Goal: Information Seeking & Learning: Find contact information

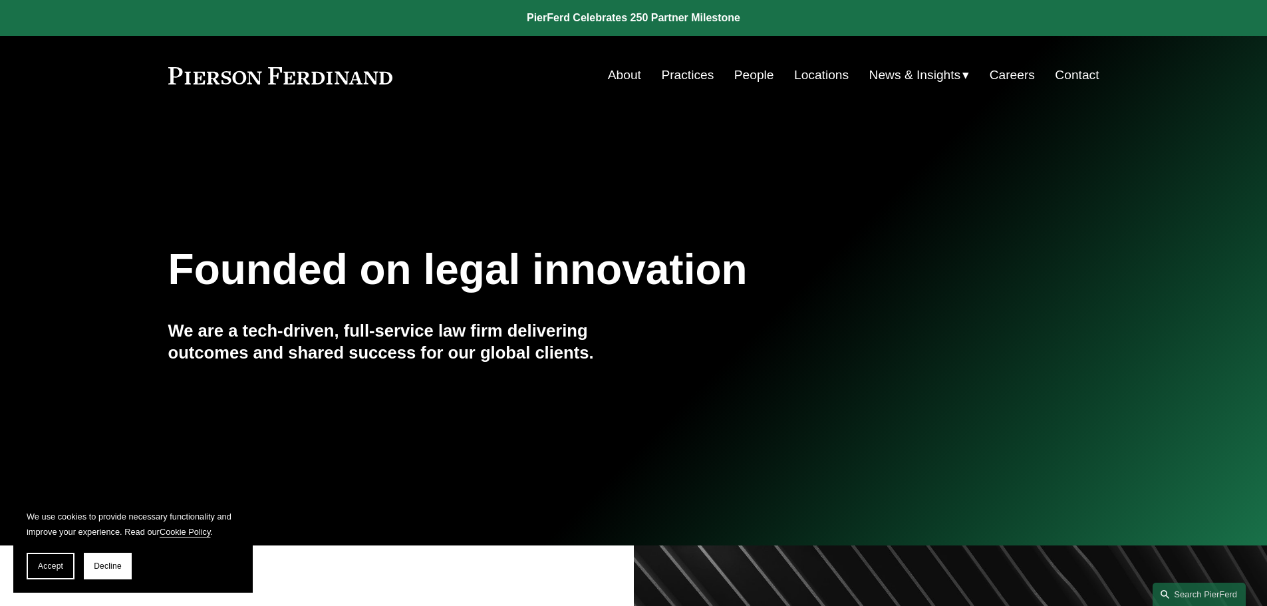
click at [737, 76] on link "People" at bounding box center [754, 75] width 40 height 25
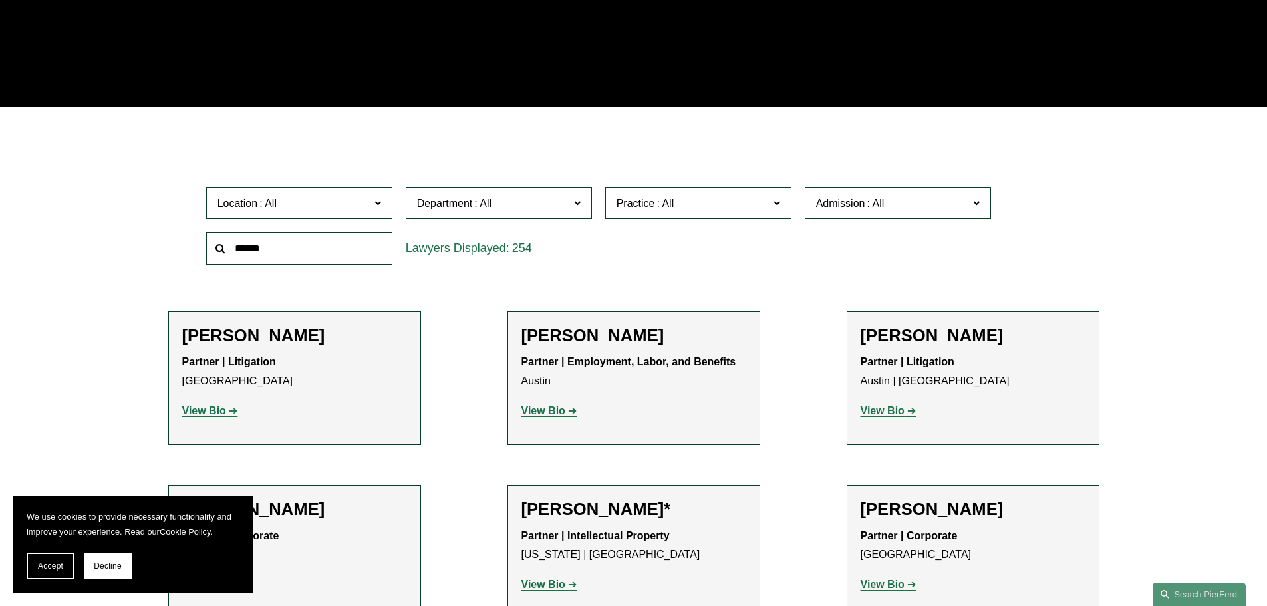
scroll to position [311, 0]
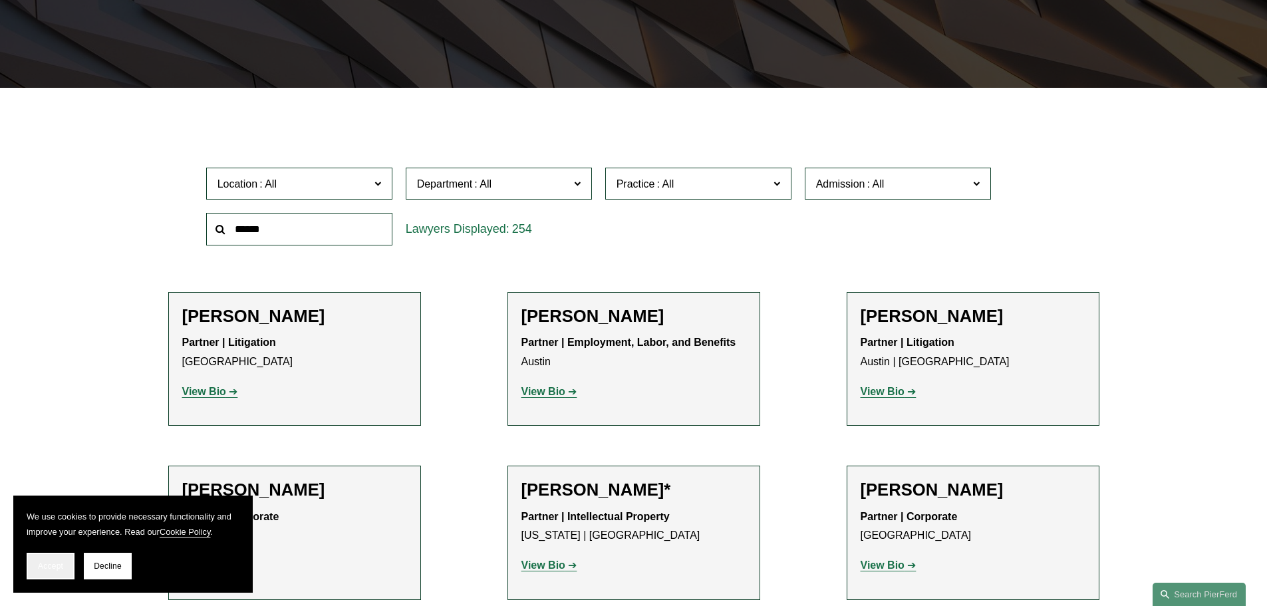
click at [43, 566] on span "Accept" at bounding box center [50, 565] width 25 height 9
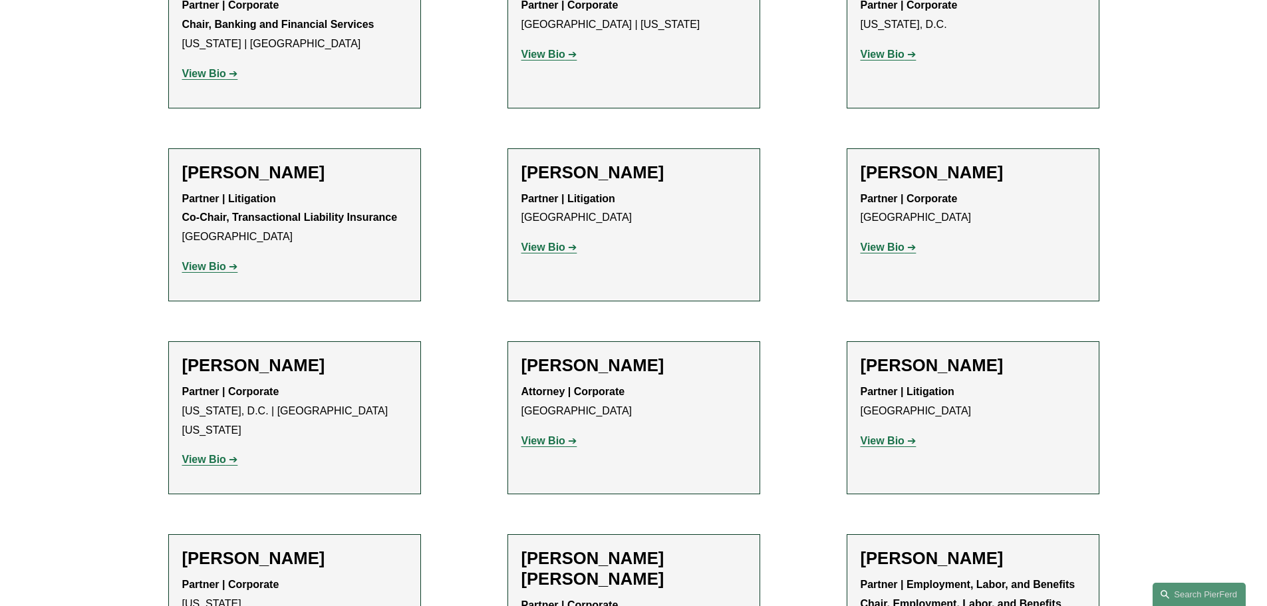
scroll to position [4656, 0]
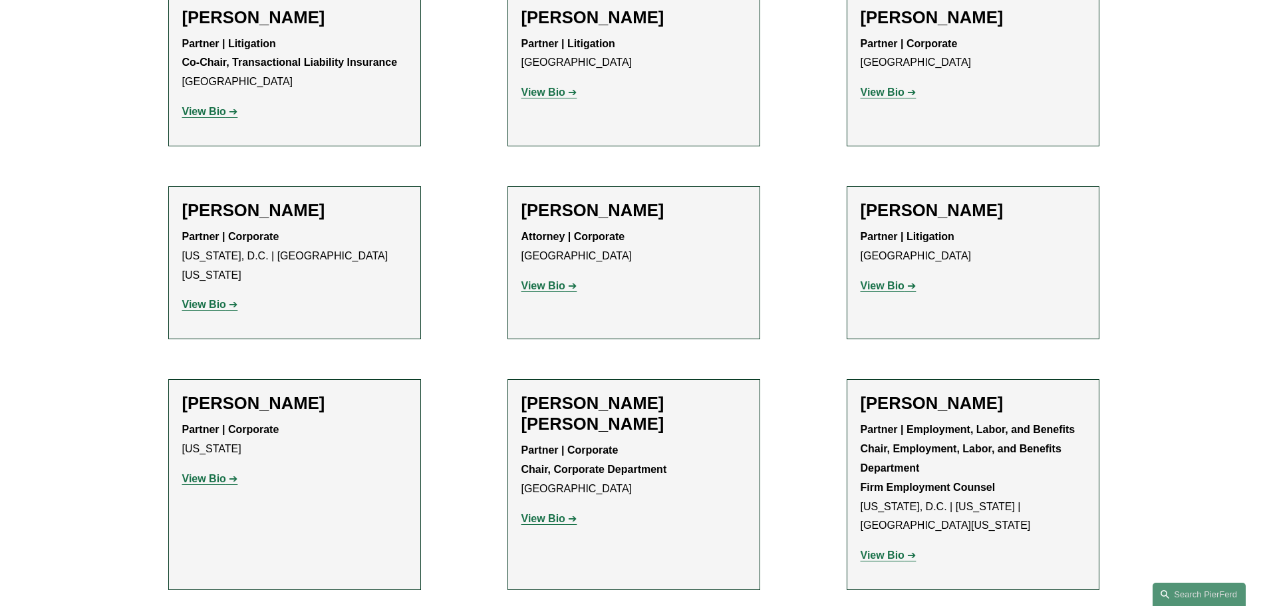
click at [257, 227] on div "Partner | Corporate Washington, D.C. | Northern Virginia View Bio Location: Was…" at bounding box center [294, 270] width 225 height 87
click at [212, 295] on p "View Bio" at bounding box center [294, 304] width 225 height 19
click at [213, 299] on strong "View Bio" at bounding box center [204, 304] width 44 height 11
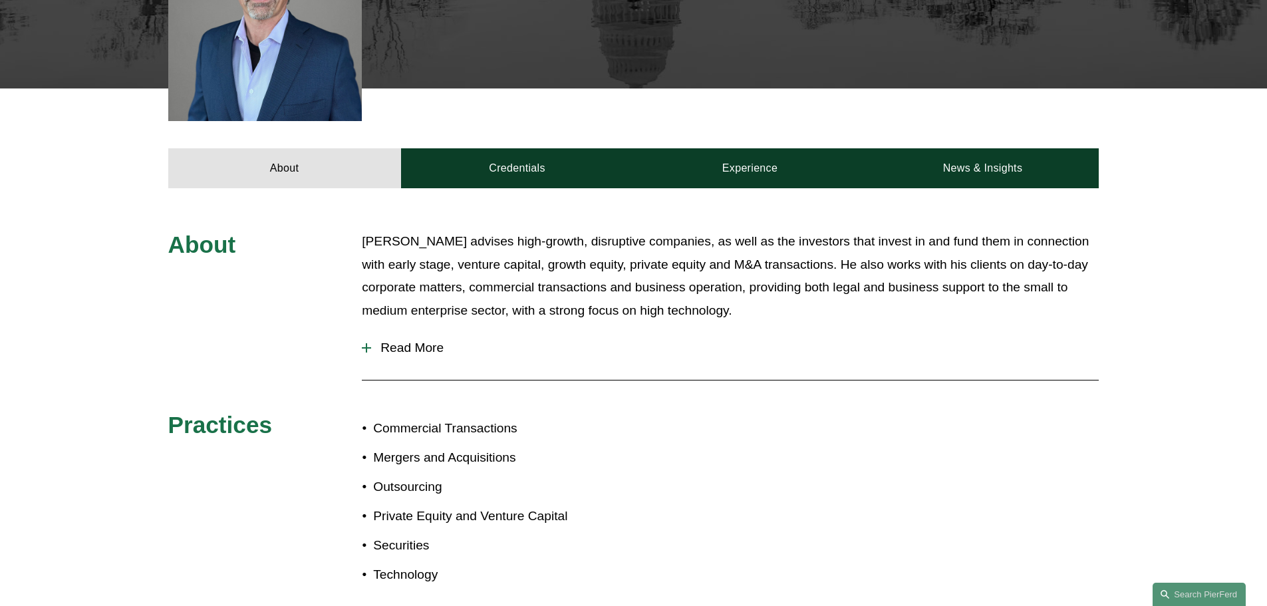
scroll to position [155, 0]
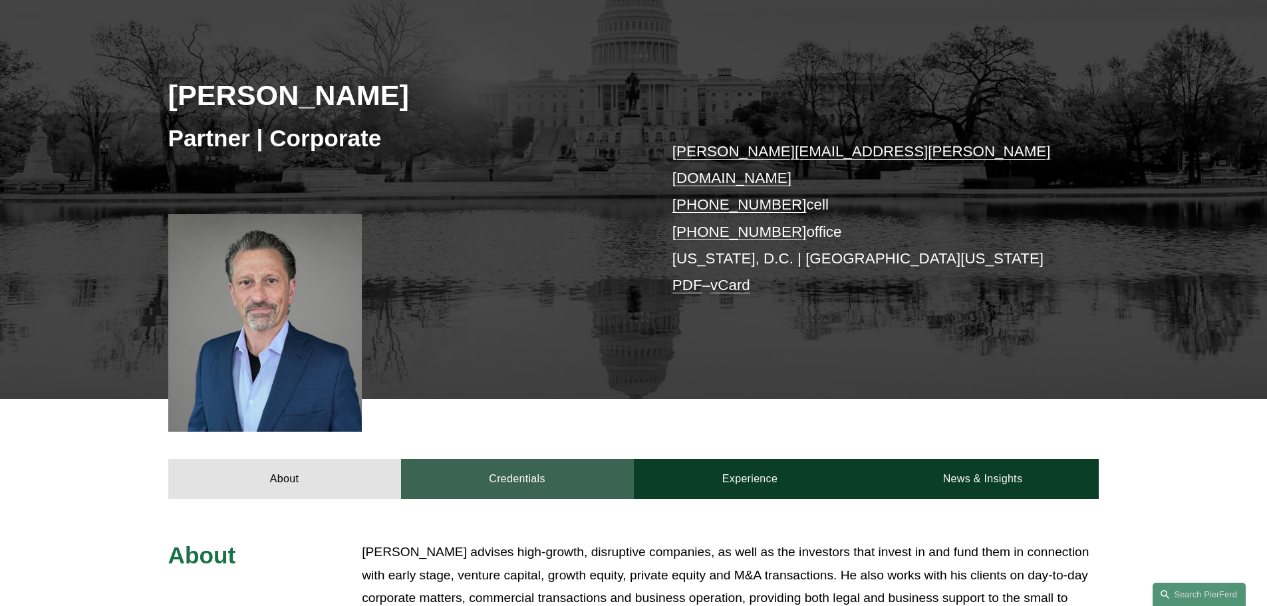
click at [498, 459] on link "Credentials" at bounding box center [517, 479] width 233 height 40
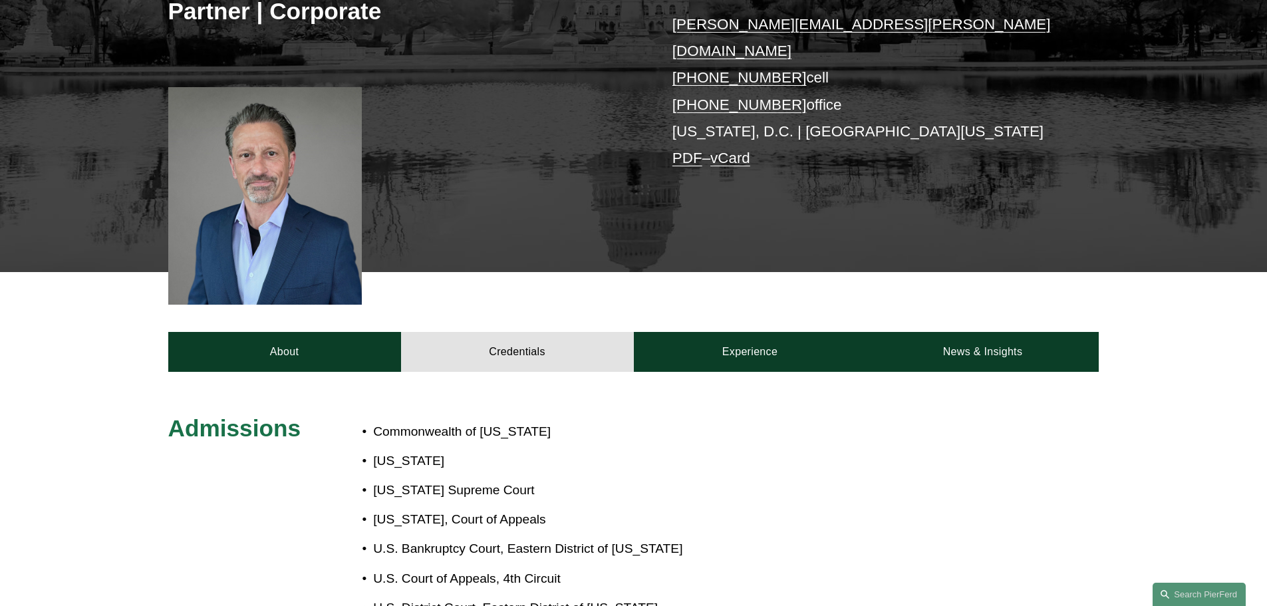
scroll to position [311, 0]
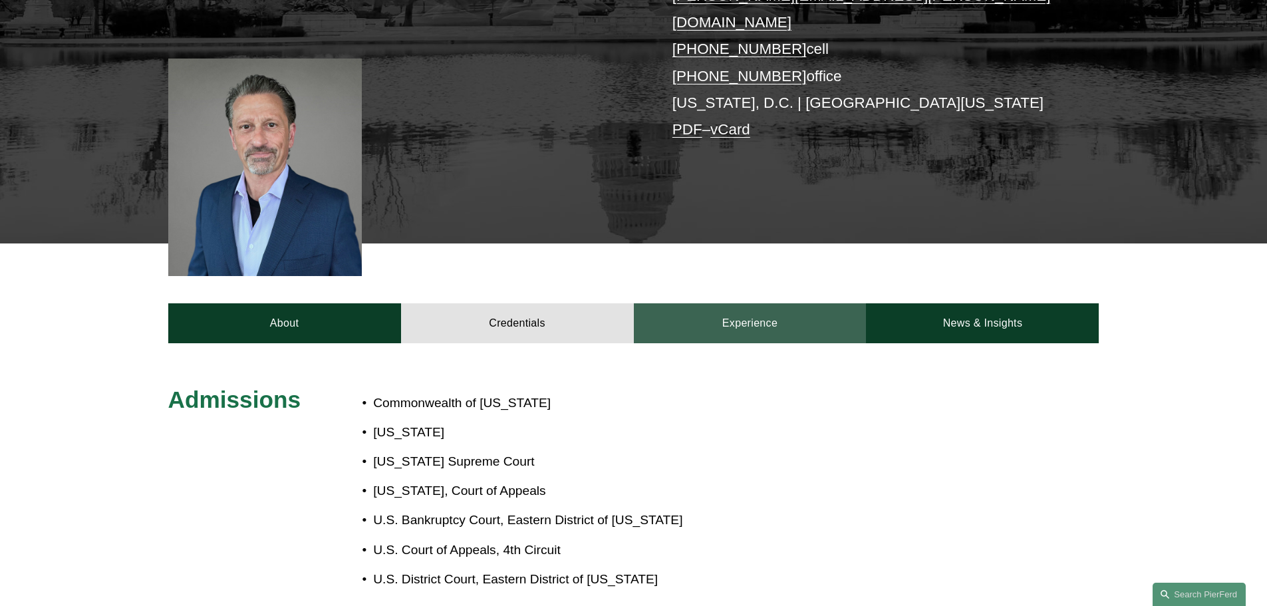
click at [754, 303] on link "Experience" at bounding box center [750, 323] width 233 height 40
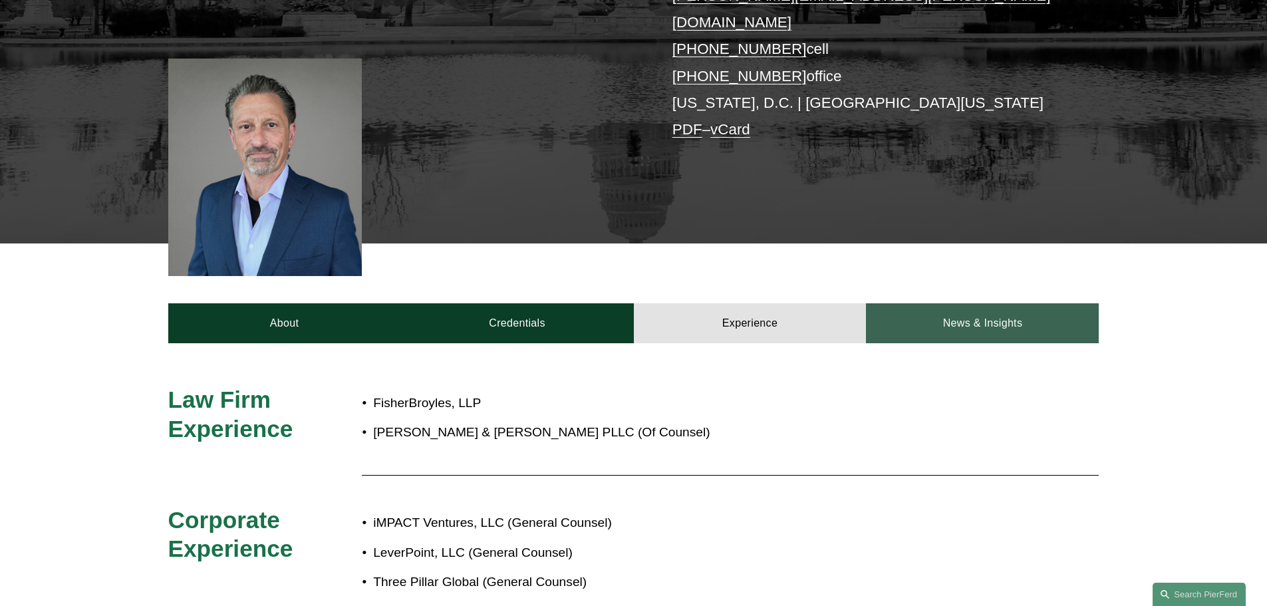
click at [954, 304] on link "News & Insights" at bounding box center [982, 323] width 233 height 40
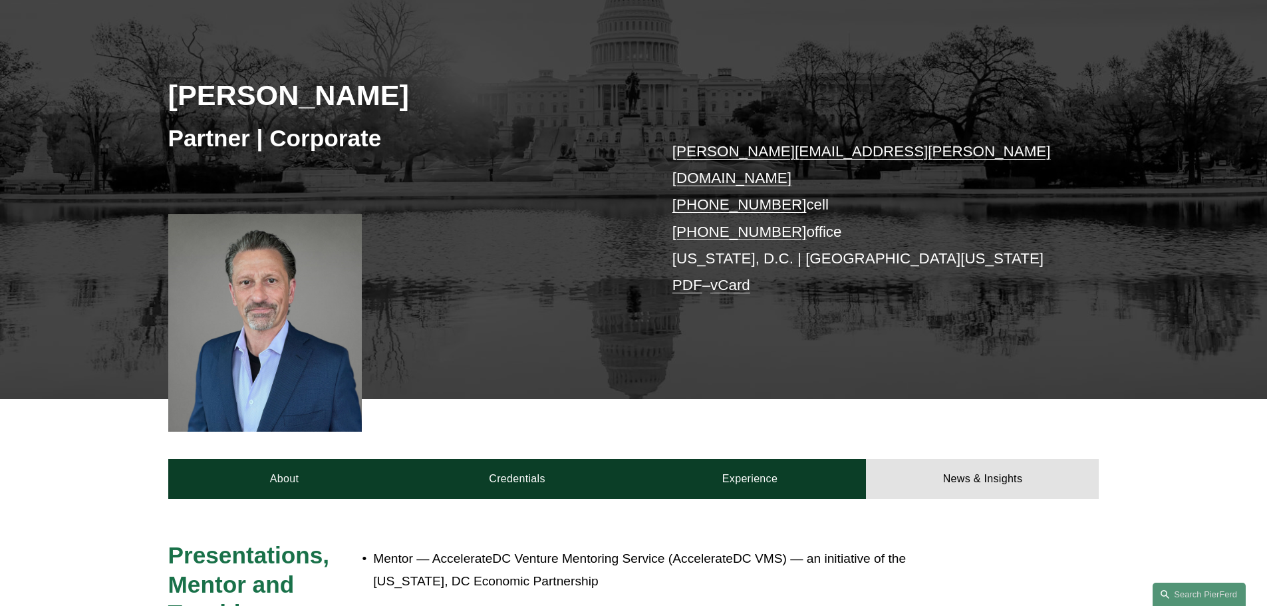
scroll to position [0, 0]
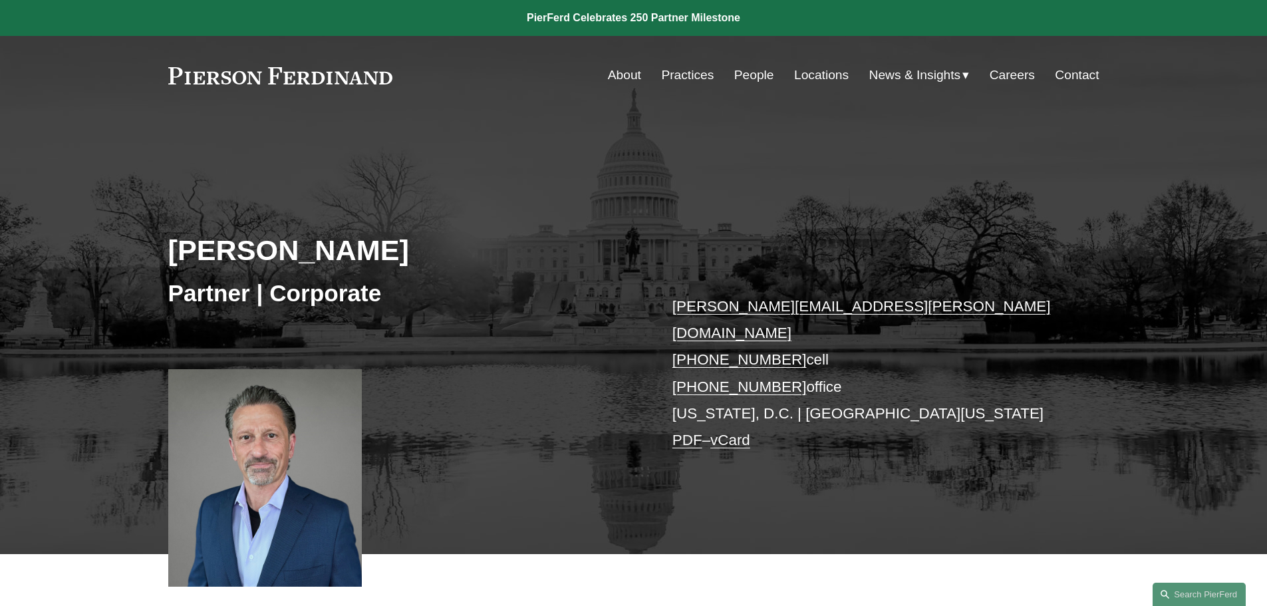
click at [810, 76] on link "Locations" at bounding box center [821, 75] width 55 height 25
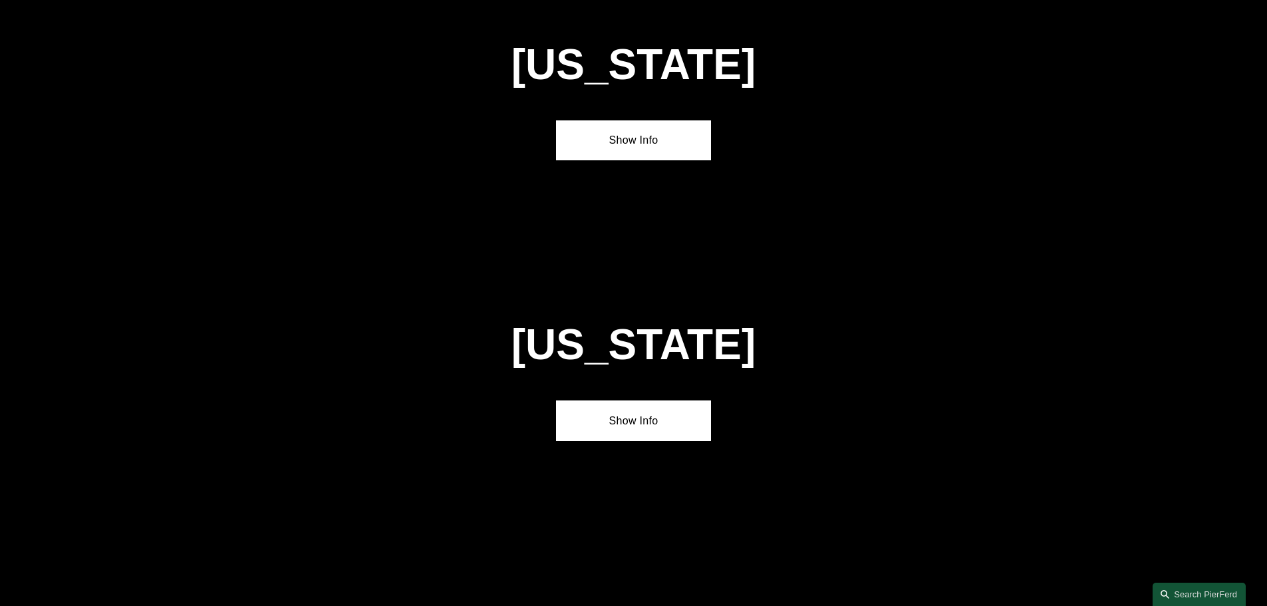
scroll to position [2948, 0]
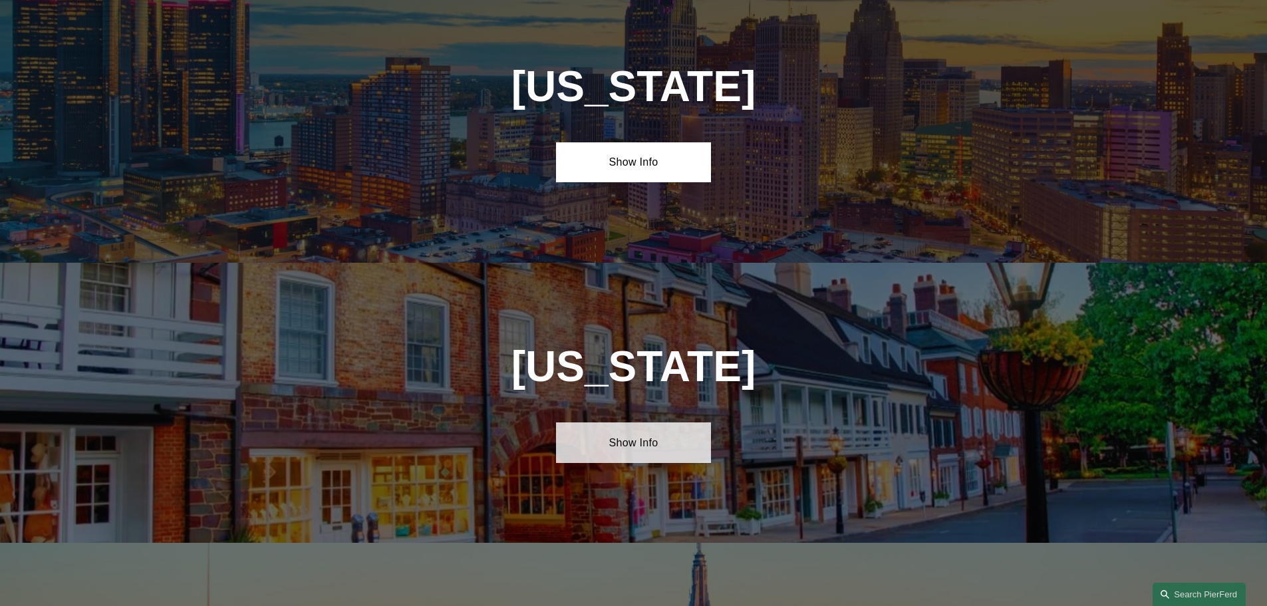
click at [601, 422] on link "Show Info" at bounding box center [633, 442] width 155 height 40
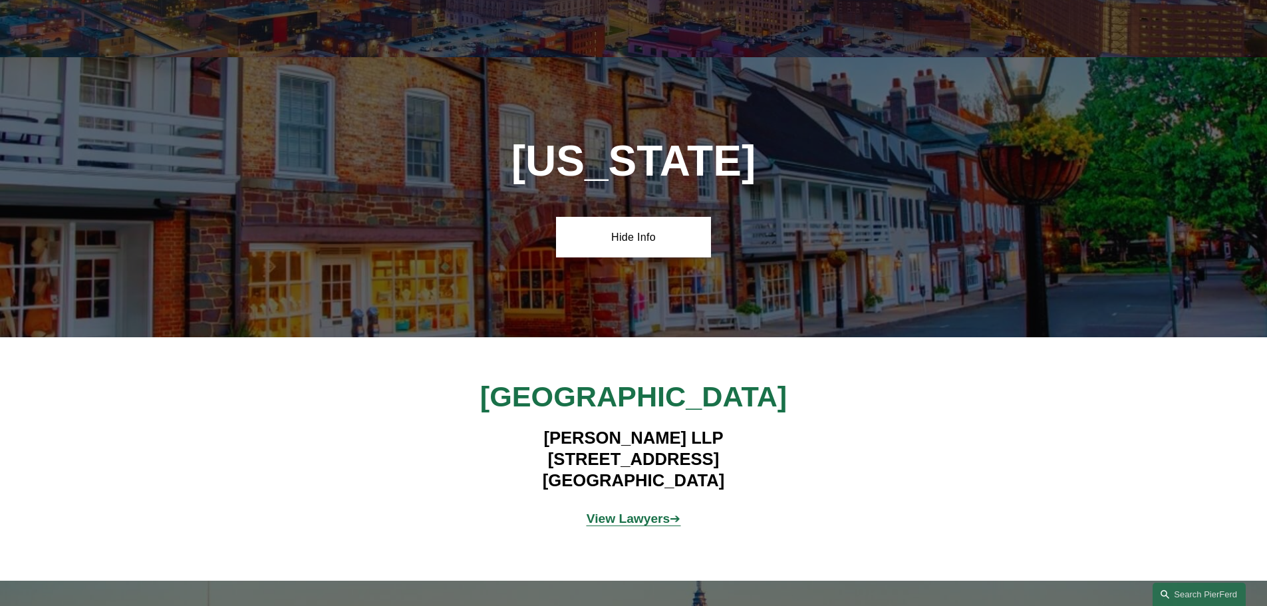
scroll to position [3259, 0]
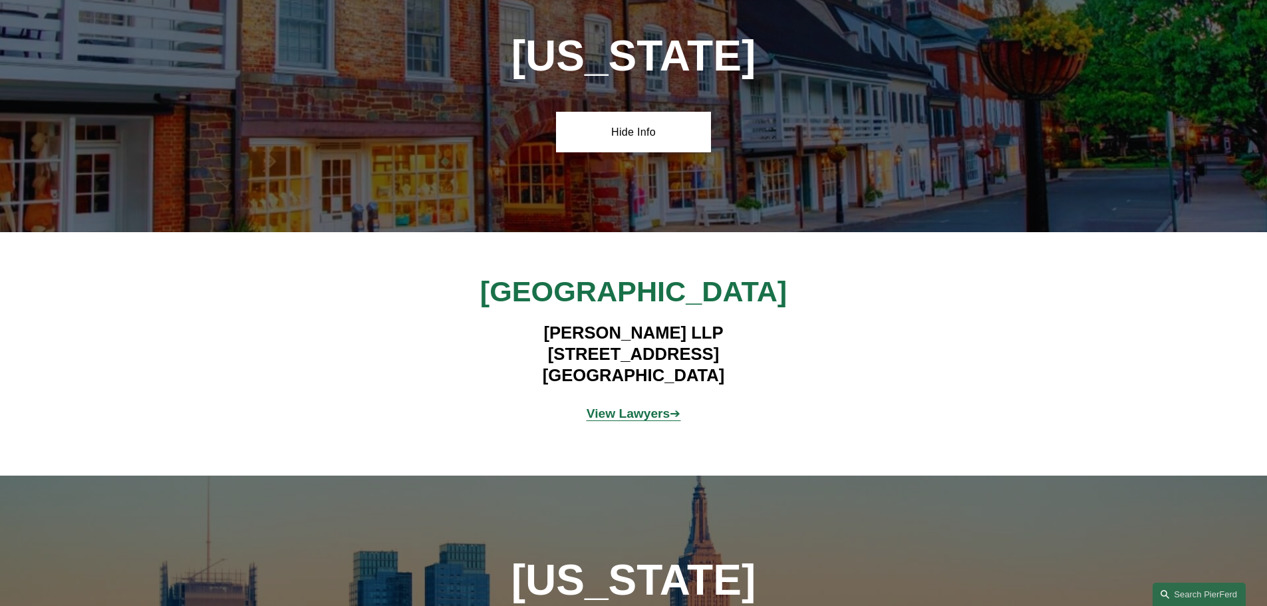
click at [646, 406] on strong "View Lawyers" at bounding box center [629, 413] width 84 height 14
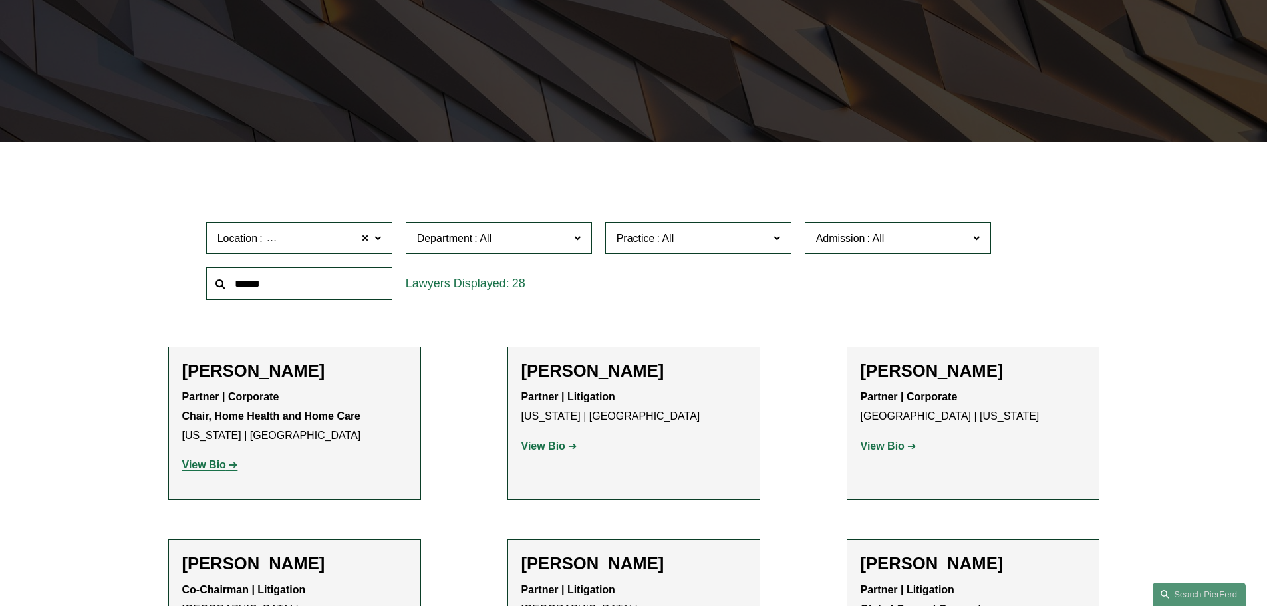
scroll to position [155, 0]
